Goal: Find specific page/section: Find specific page/section

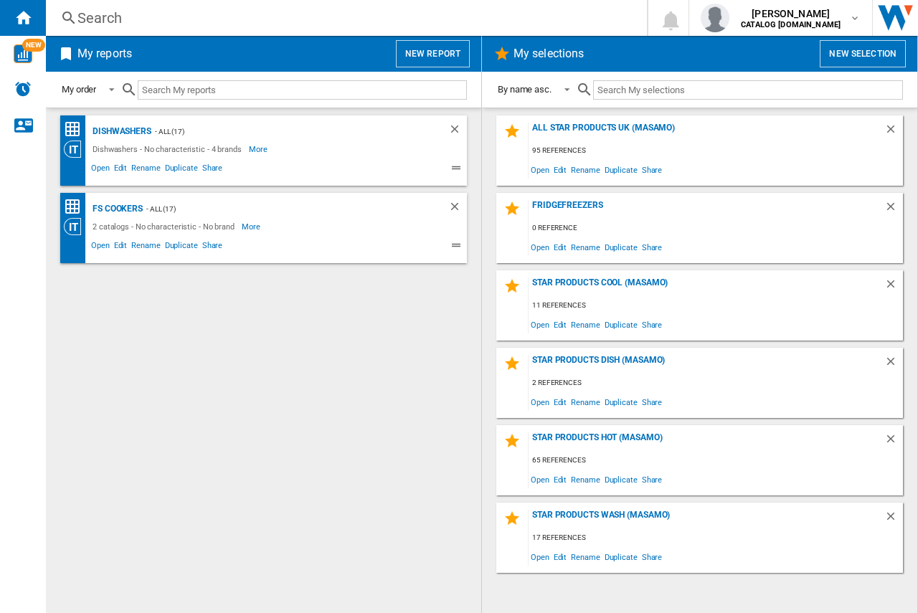
click at [111, 8] on div "Search" at bounding box center [343, 18] width 532 height 20
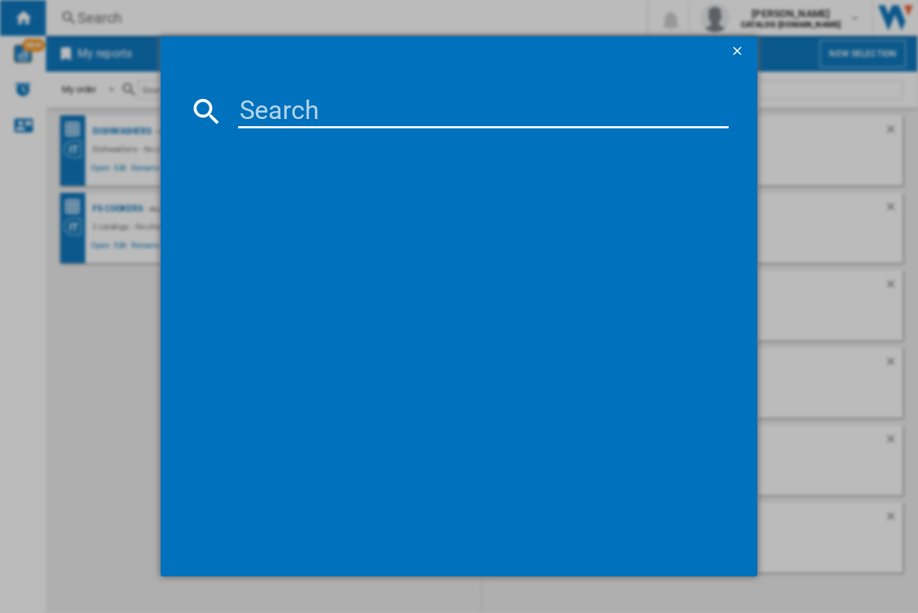
click at [249, 108] on input at bounding box center [483, 111] width 490 height 34
type input "os6ab50ak"
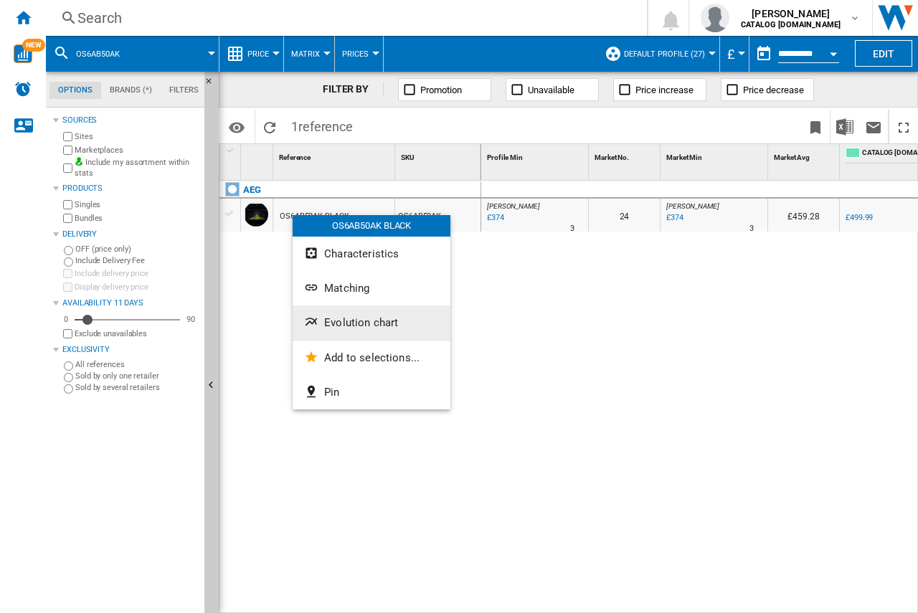
click at [341, 312] on button "Evolution chart" at bounding box center [371, 322] width 158 height 34
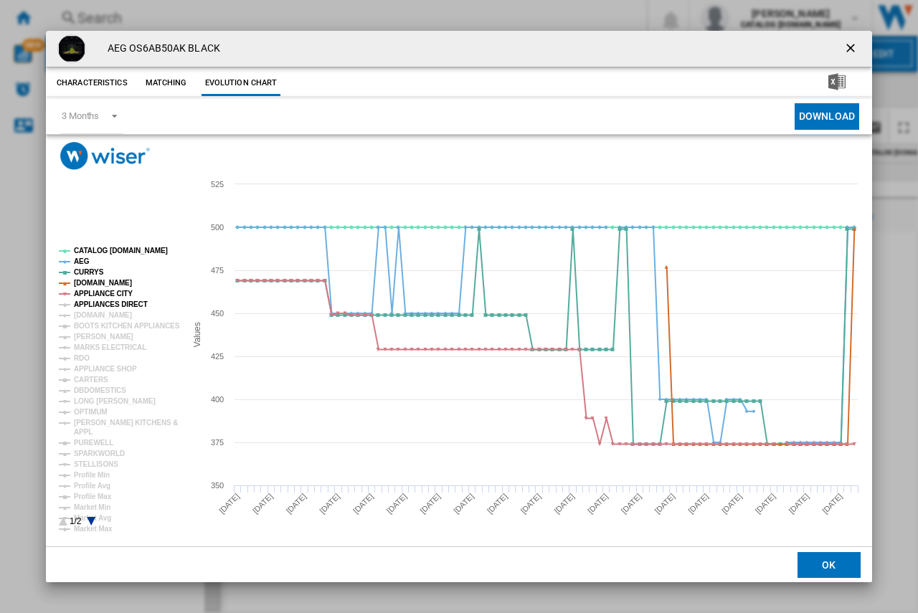
click at [83, 305] on tspan "APPLIANCES DIRECT" at bounding box center [111, 304] width 74 height 8
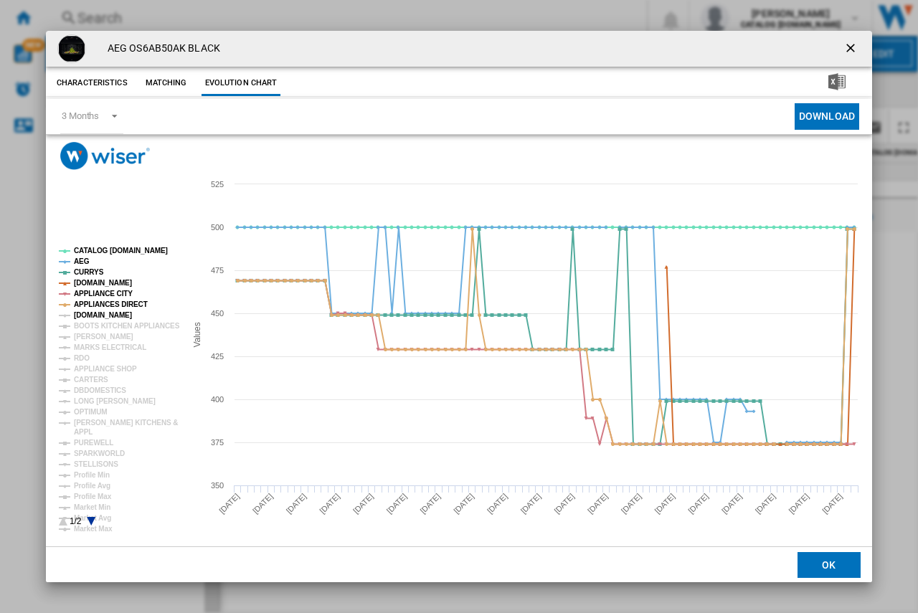
click at [82, 315] on tspan "[DOMAIN_NAME]" at bounding box center [103, 315] width 58 height 8
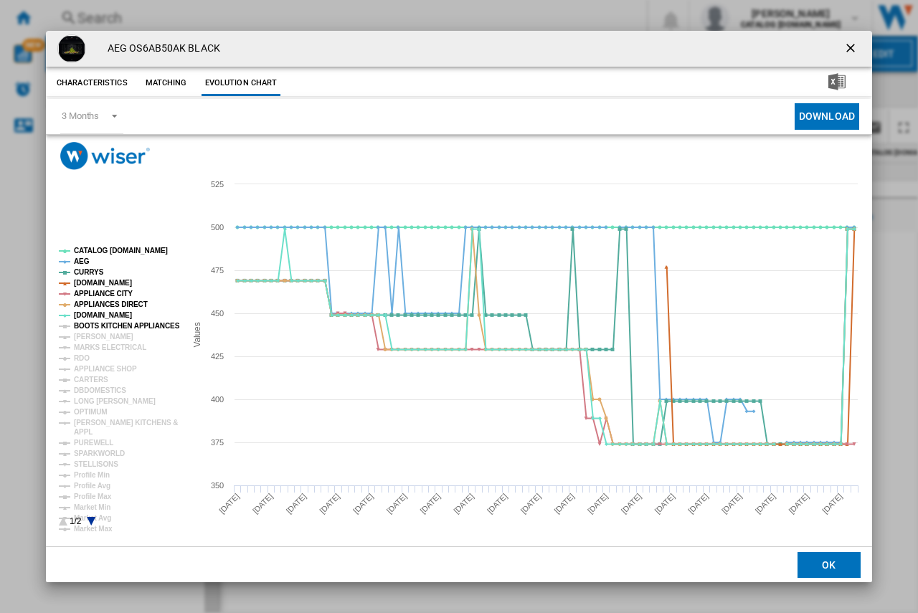
click at [83, 323] on tspan "BOOTS KITCHEN APPLIANCES" at bounding box center [127, 326] width 106 height 8
click at [83, 336] on tspan "[PERSON_NAME]" at bounding box center [104, 337] width 60 height 8
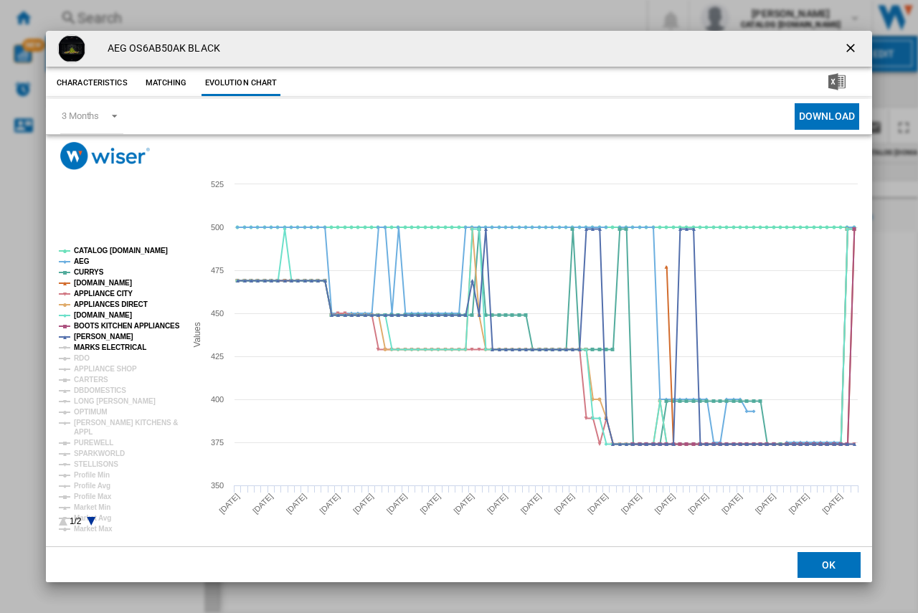
click at [84, 347] on tspan "MARKS ELECTRICAL" at bounding box center [110, 347] width 72 height 8
click at [84, 354] on tspan "RDO" at bounding box center [82, 358] width 16 height 8
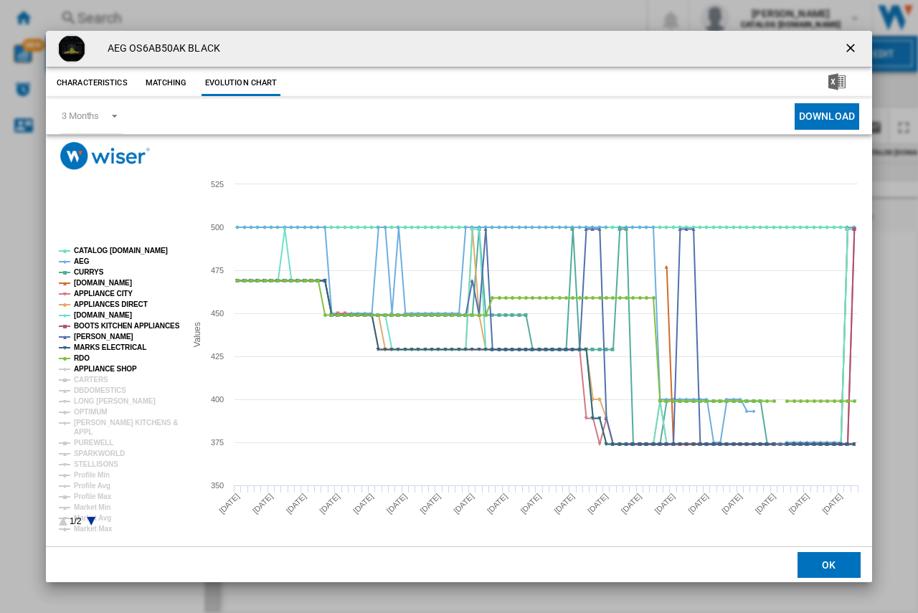
click at [83, 372] on tspan "APPLIANCE SHOP" at bounding box center [105, 369] width 63 height 8
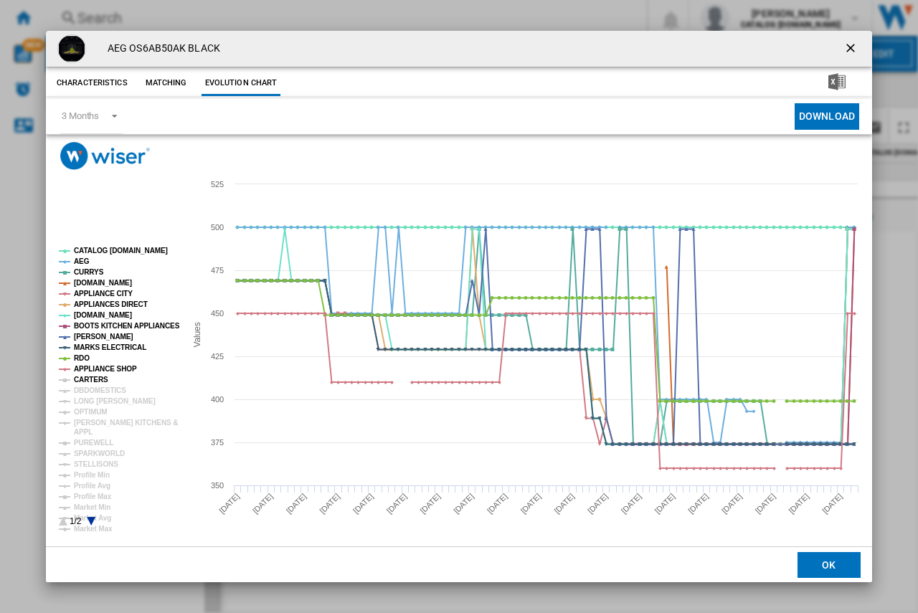
click at [83, 379] on tspan "CARTERS" at bounding box center [91, 380] width 34 height 8
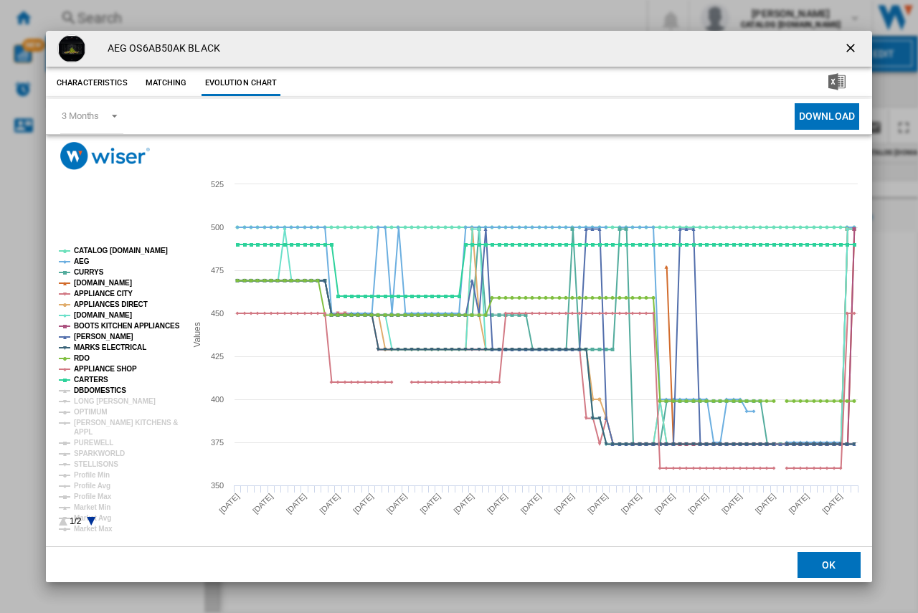
click at [82, 391] on tspan "DBDOMESTICS" at bounding box center [100, 390] width 52 height 8
click at [83, 399] on tspan "LONG [PERSON_NAME]" at bounding box center [115, 401] width 82 height 8
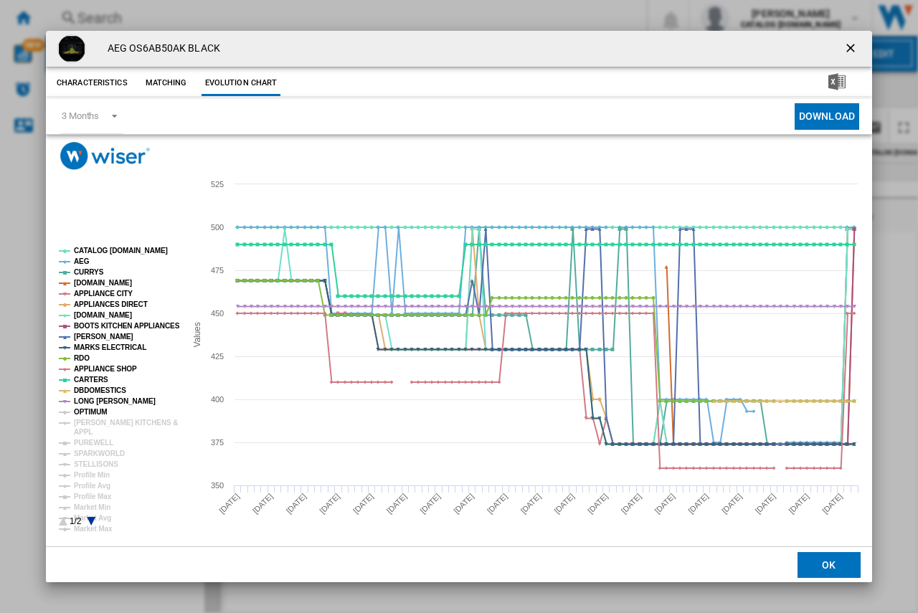
click at [85, 416] on tspan "OPTIMUM" at bounding box center [91, 412] width 34 height 8
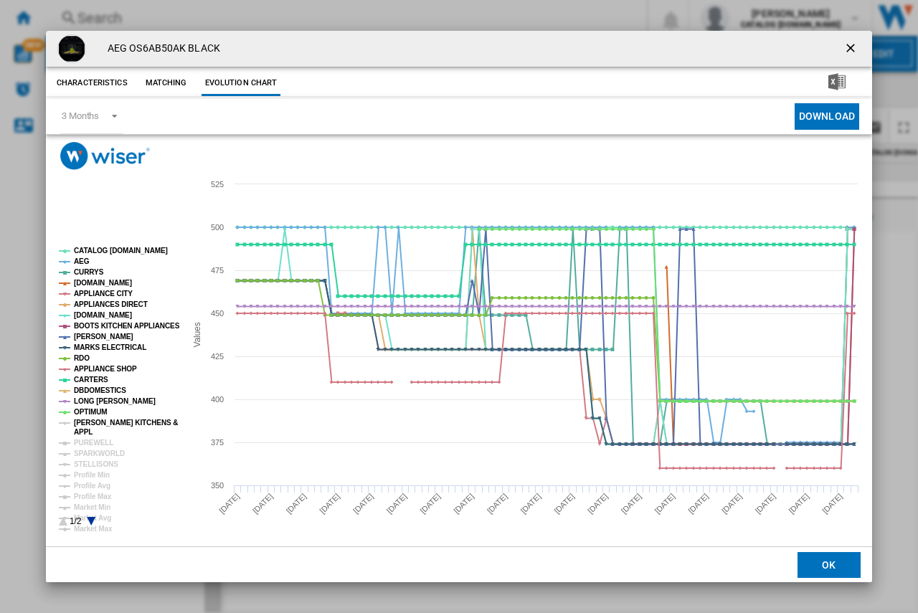
click at [85, 421] on tspan "[PERSON_NAME] KITCHENS &" at bounding box center [126, 423] width 104 height 8
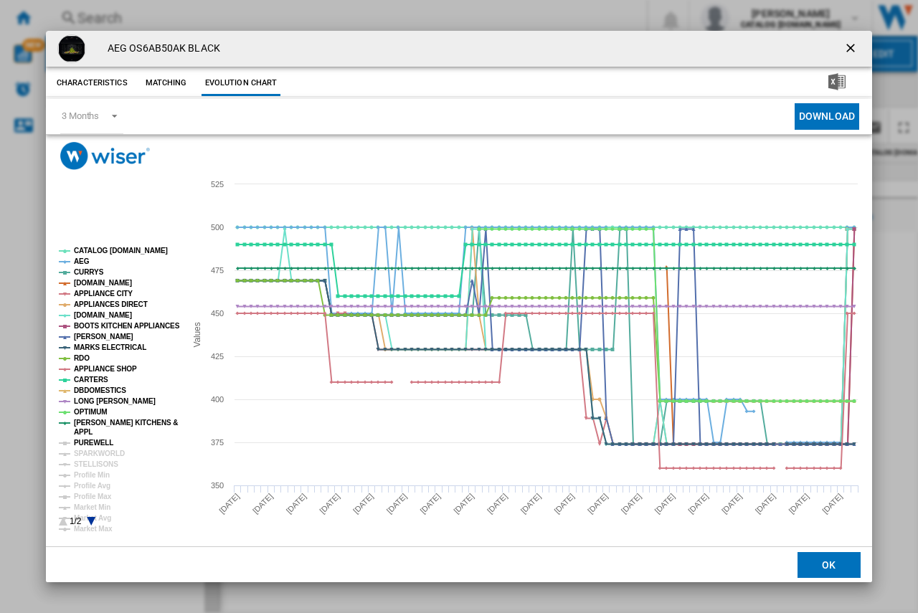
click at [79, 441] on tspan "PUREWELL" at bounding box center [93, 443] width 39 height 8
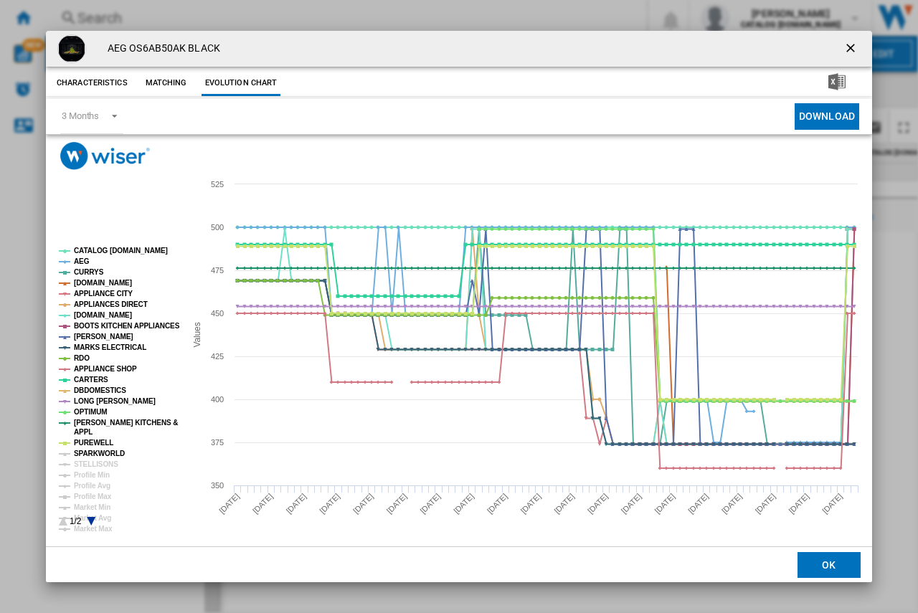
click at [80, 452] on tspan "SPARKWORLD" at bounding box center [99, 453] width 51 height 8
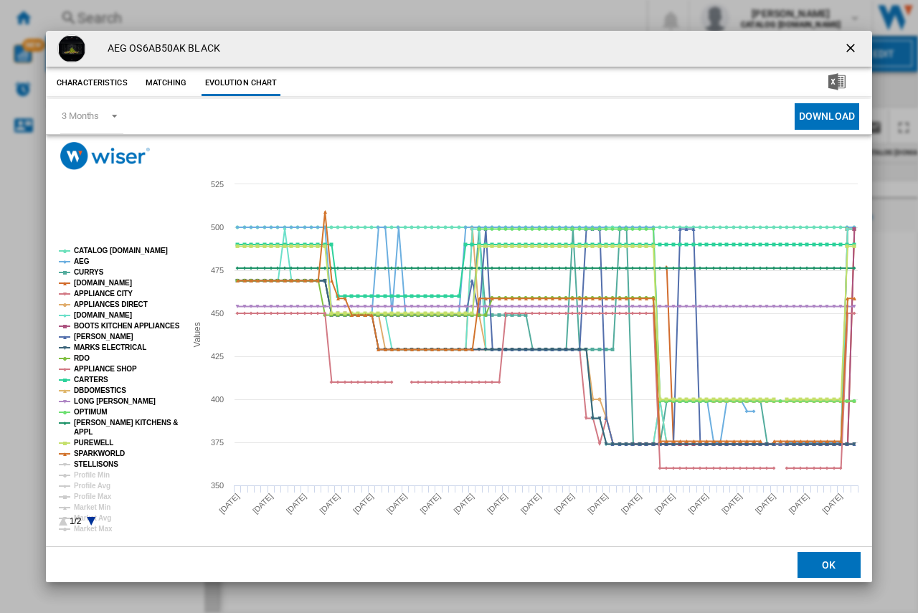
click at [80, 460] on tspan "STELLISONS" at bounding box center [96, 464] width 44 height 8
